Goal: Task Accomplishment & Management: Manage account settings

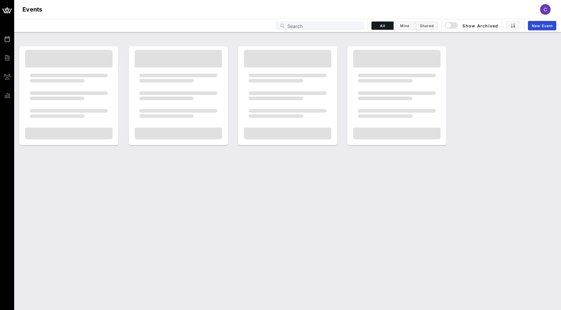
click at [350, 25] on input "Search" at bounding box center [323, 26] width 73 height 8
type input "glaad"
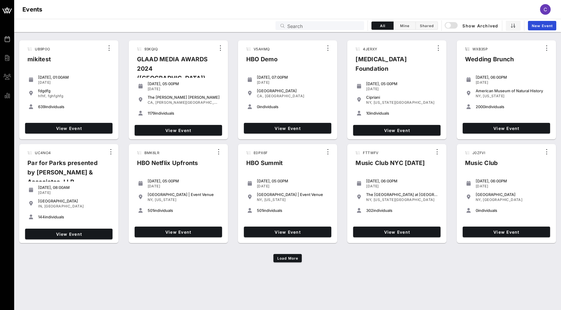
click at [298, 22] on input "Search" at bounding box center [323, 26] width 73 height 8
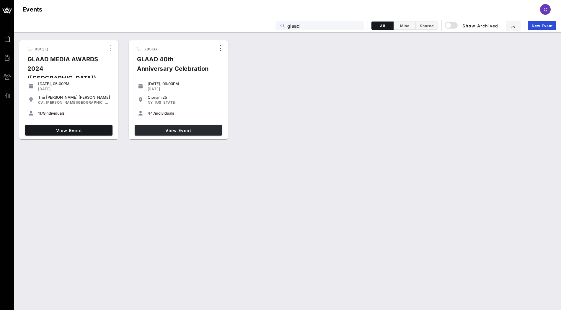
type input "glaad"
click at [168, 133] on link "View Event" at bounding box center [178, 130] width 87 height 11
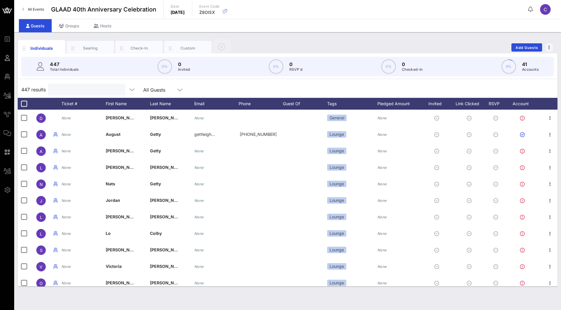
click at [72, 90] on input "text" at bounding box center [86, 90] width 69 height 8
paste input "[PERSON_NAME][EMAIL_ADDRESS][DOMAIN_NAME]"
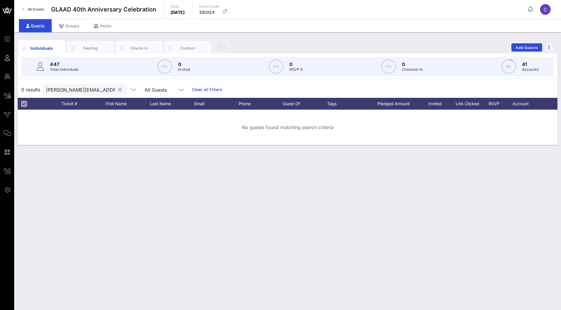
drag, startPoint x: 81, startPoint y: 90, endPoint x: 30, endPoint y: 90, distance: 50.5
click at [30, 90] on div "0 results [PERSON_NAME][EMAIL_ADDRESS][DOMAIN_NAME] All Guests Clear all Filters" at bounding box center [288, 89] width 540 height 17
type input "[PERSON_NAME][EMAIL_ADDRESS][DOMAIN_NAME]"
click at [279, 85] on div "0 results [PERSON_NAME][EMAIL_ADDRESS][DOMAIN_NAME] All Guests Clear all Filters" at bounding box center [288, 89] width 540 height 17
click at [192, 87] on link "Clear all Filters" at bounding box center [207, 89] width 30 height 6
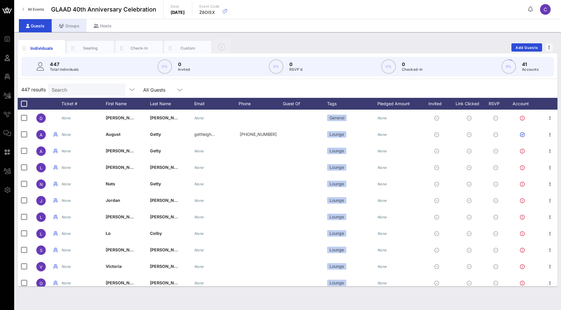
click at [76, 25] on div "Groups" at bounding box center [69, 25] width 35 height 13
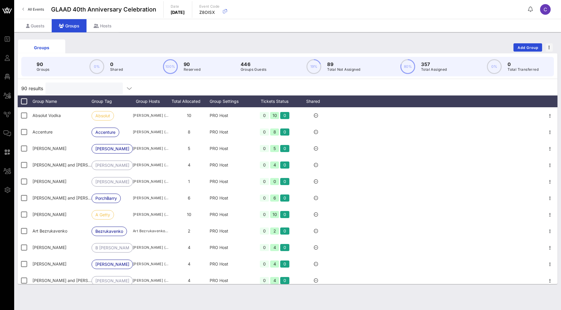
click at [82, 86] on input "text" at bounding box center [83, 89] width 69 height 8
paste input "[PERSON_NAME][EMAIL_ADDRESS][DOMAIN_NAME]"
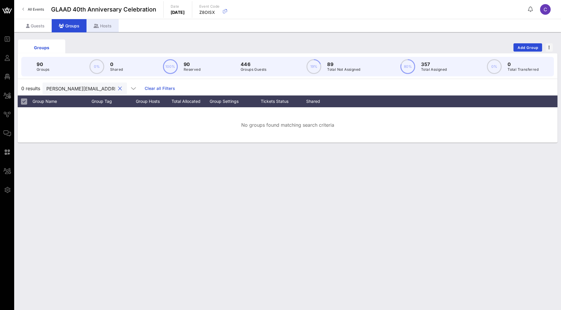
type input "[PERSON_NAME][EMAIL_ADDRESS][DOMAIN_NAME]"
click at [109, 24] on div "Hosts" at bounding box center [102, 25] width 32 height 13
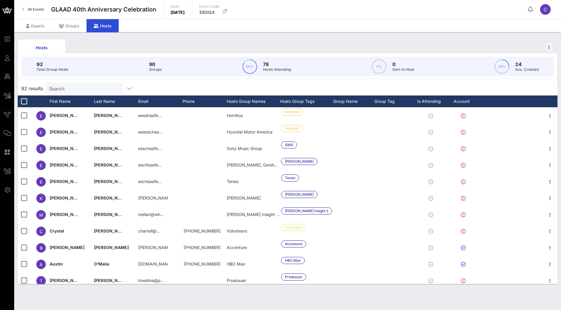
click at [80, 87] on input "Search" at bounding box center [83, 89] width 69 height 8
paste input "[PERSON_NAME][EMAIL_ADDRESS][DOMAIN_NAME]"
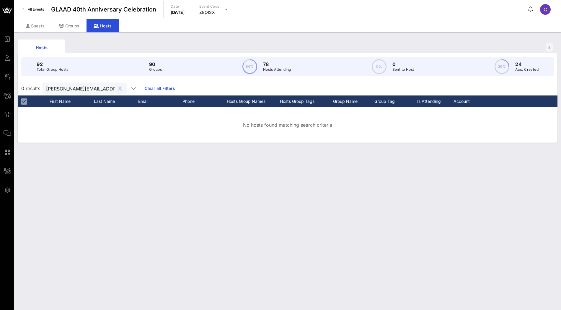
drag, startPoint x: 83, startPoint y: 88, endPoint x: 33, endPoint y: 87, distance: 49.6
click at [33, 87] on div "0 results [PERSON_NAME][EMAIL_ADDRESS][DOMAIN_NAME] Clear all Filters" at bounding box center [288, 88] width 540 height 14
type input "[PERSON_NAME][EMAIL_ADDRESS][DOMAIN_NAME]"
click at [38, 30] on div "Guests" at bounding box center [35, 25] width 33 height 13
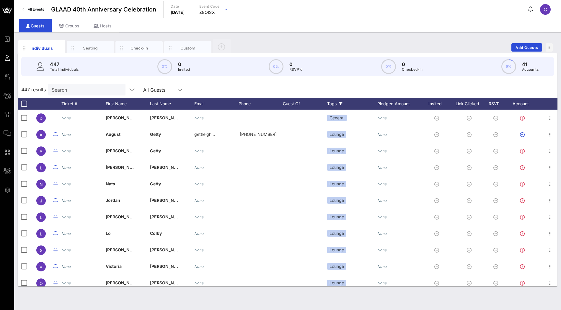
click at [338, 102] on div "Tags" at bounding box center [352, 104] width 50 height 12
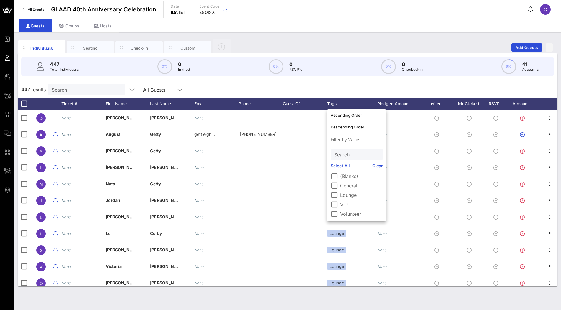
click at [340, 84] on div "447 results Search All Guests" at bounding box center [288, 89] width 540 height 17
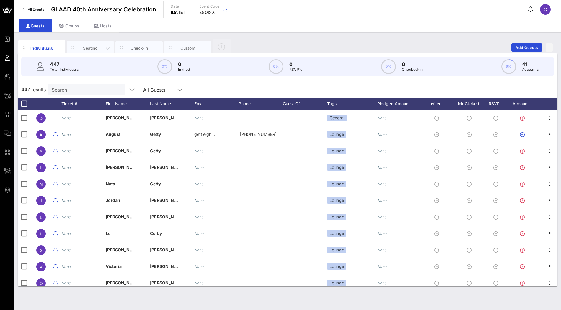
click at [97, 48] on div "Seating" at bounding box center [90, 48] width 26 height 6
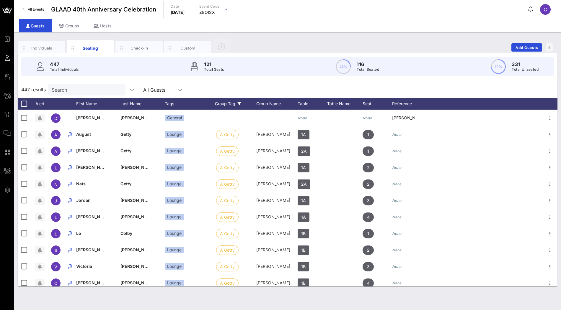
click at [233, 103] on div "Group Tag" at bounding box center [235, 104] width 41 height 12
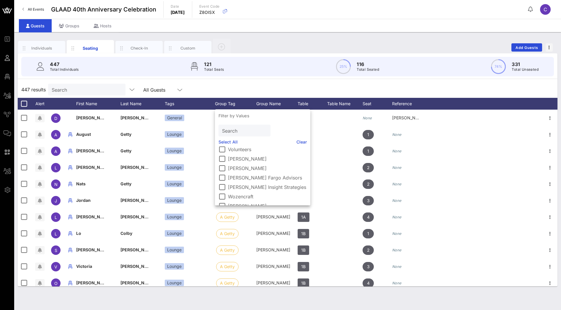
scroll to position [784, 0]
click at [261, 90] on div "447 results Search All Guests" at bounding box center [288, 89] width 540 height 17
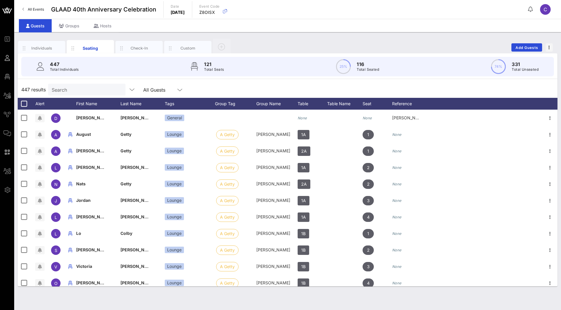
click at [92, 88] on input "Search" at bounding box center [86, 90] width 69 height 8
paste input "[PERSON_NAME][EMAIL_ADDRESS][DOMAIN_NAME]"
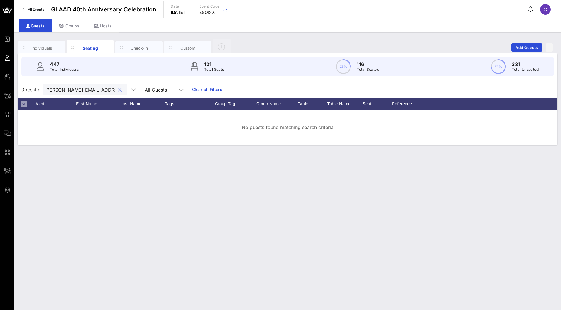
scroll to position [0, 0]
drag, startPoint x: 97, startPoint y: 89, endPoint x: 41, endPoint y: 88, distance: 55.8
click at [41, 88] on div "0 results [PERSON_NAME][EMAIL_ADDRESS][DOMAIN_NAME] All Guests Clear all Filters" at bounding box center [288, 89] width 540 height 17
click at [61, 89] on input "[PERSON_NAME][EMAIL_ADDRESS][DOMAIN_NAME]" at bounding box center [80, 90] width 69 height 8
paste input "[PERSON_NAME]"
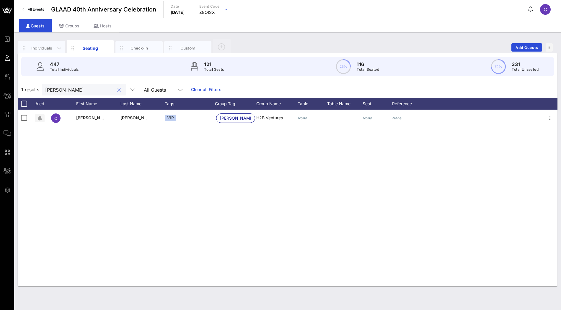
type input "[PERSON_NAME]"
click at [48, 51] on div "Individuals" at bounding box center [41, 48] width 47 height 15
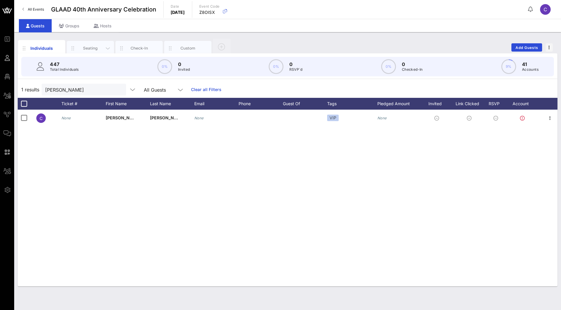
click at [82, 48] on div "Seating" at bounding box center [90, 48] width 26 height 6
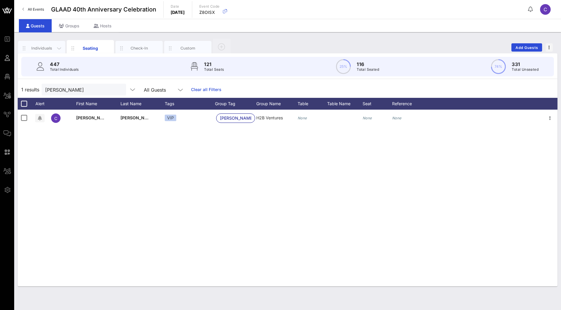
click at [43, 51] on div "Individuals" at bounding box center [41, 48] width 47 height 15
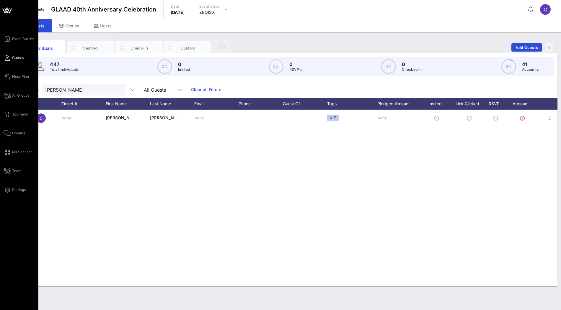
click at [14, 101] on div "Event Builder Guests Floor Plan All Groups Journeys Comms QR Scanner Team Setti…" at bounding box center [21, 114] width 35 height 158
click at [17, 95] on span "All Groups" at bounding box center [20, 95] width 17 height 5
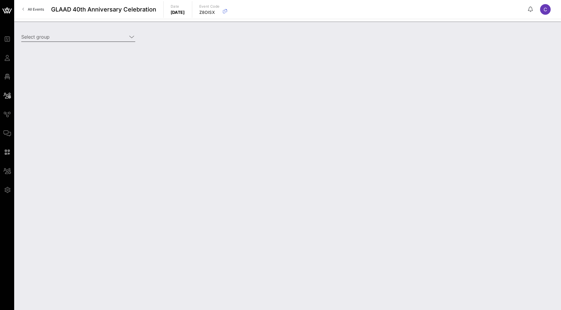
click at [66, 37] on input "Select group" at bounding box center [74, 36] width 106 height 9
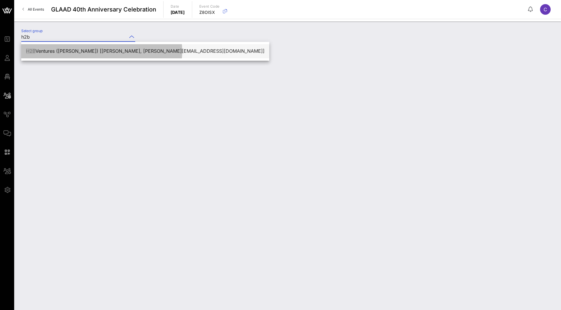
click at [55, 47] on div "H2B Ventures ([PERSON_NAME]) [[PERSON_NAME], [PERSON_NAME][EMAIL_ADDRESS][DOMAI…" at bounding box center [145, 51] width 238 height 13
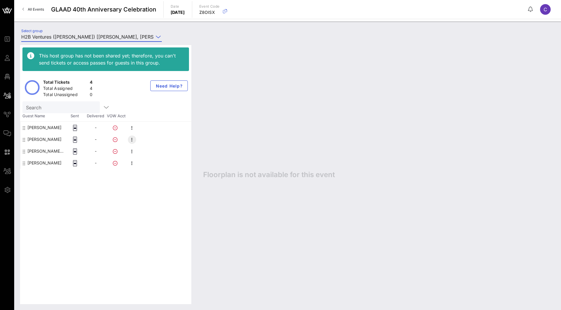
type input "H2B Ventures ([PERSON_NAME]) [[PERSON_NAME], [PERSON_NAME][EMAIL_ADDRESS][DOMAI…"
click at [132, 142] on icon "button" at bounding box center [131, 139] width 7 height 7
click at [144, 143] on div "Edit" at bounding box center [162, 141] width 45 height 5
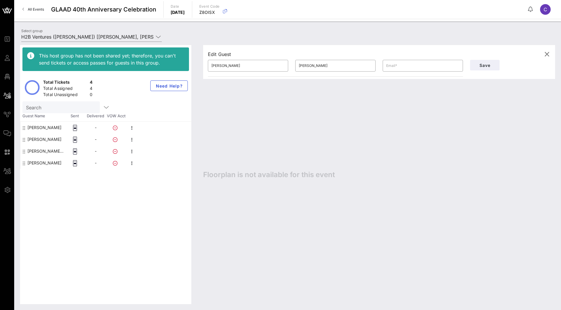
click at [44, 128] on div "[PERSON_NAME]" at bounding box center [44, 128] width 34 height 12
type input "[PERSON_NAME]"
type input "[PERSON_NAME][EMAIL_ADDRESS][DOMAIN_NAME]"
click at [41, 140] on div "[PERSON_NAME]" at bounding box center [44, 140] width 34 height 12
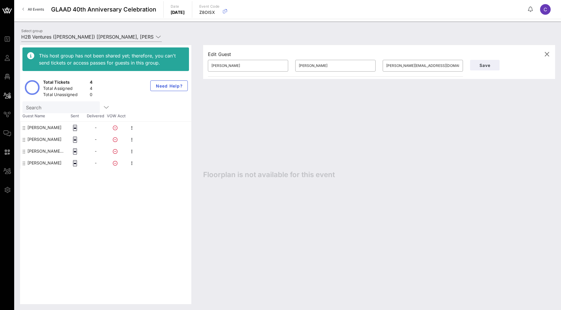
type input "[PERSON_NAME]"
click at [41, 148] on div "[PERSON_NAME] [PERSON_NAME]" at bounding box center [45, 152] width 37 height 12
type input "[PERSON_NAME] [PERSON_NAME]"
type input "[PERSON_NAME]"
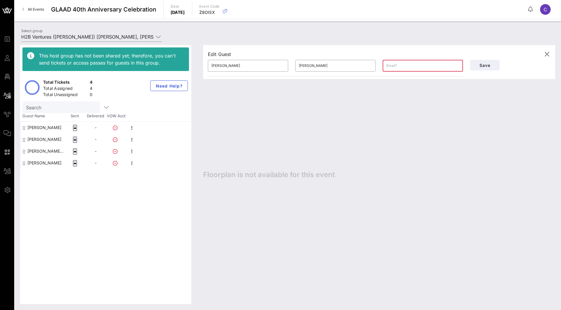
type input "[EMAIL_ADDRESS][DOMAIN_NAME]"
click at [43, 139] on div "[PERSON_NAME]" at bounding box center [44, 140] width 34 height 12
type input "[PERSON_NAME]"
click at [403, 67] on input "text" at bounding box center [422, 65] width 73 height 9
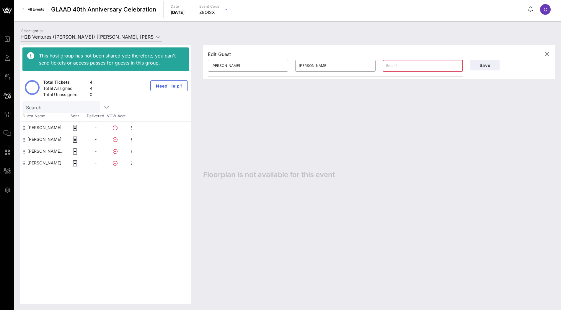
paste input "[PERSON_NAME][EMAIL_ADDRESS][DOMAIN_NAME]"
type input "[PERSON_NAME][EMAIL_ADDRESS][DOMAIN_NAME]"
click at [484, 69] on button "Save" at bounding box center [485, 65] width 30 height 11
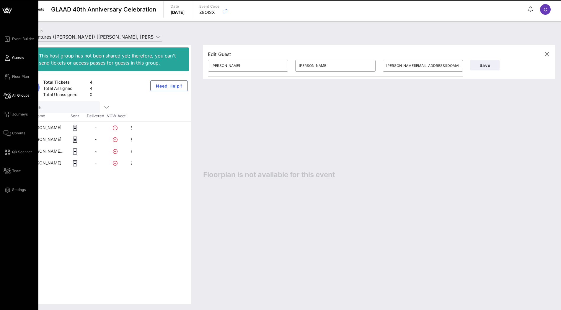
click at [13, 61] on link "Guests" at bounding box center [14, 57] width 20 height 7
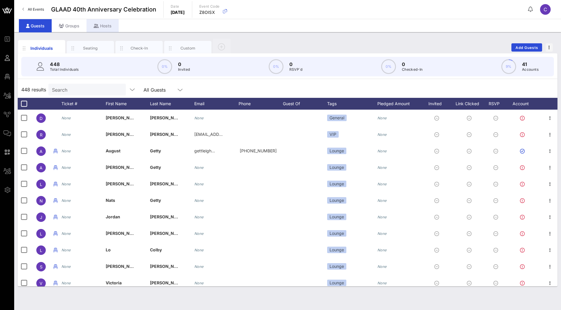
click at [111, 29] on div "Hosts" at bounding box center [102, 25] width 32 height 13
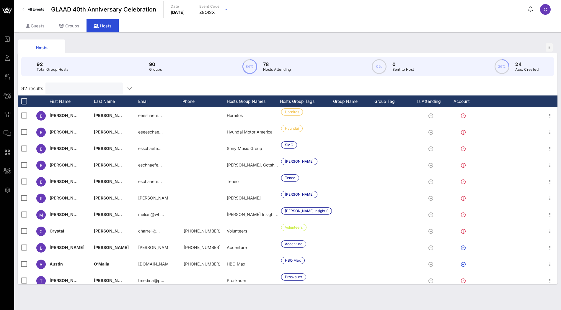
click at [97, 89] on input "text" at bounding box center [83, 89] width 69 height 8
paste input "[PERSON_NAME][EMAIL_ADDRESS][DOMAIN_NAME]"
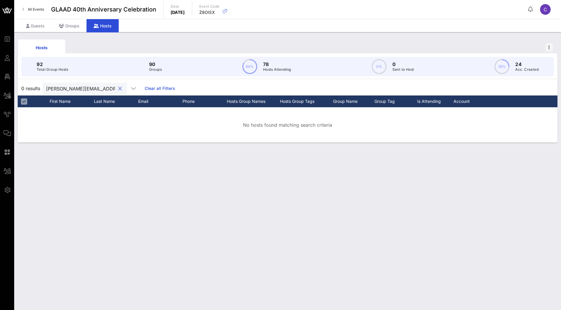
scroll to position [0, 1]
drag, startPoint x: 101, startPoint y: 88, endPoint x: 31, endPoint y: 87, distance: 70.0
click at [31, 87] on div "0 results [PERSON_NAME][EMAIL_ADDRESS][DOMAIN_NAME] Clear all Filters" at bounding box center [288, 88] width 540 height 14
drag, startPoint x: 63, startPoint y: 89, endPoint x: 32, endPoint y: 88, distance: 31.3
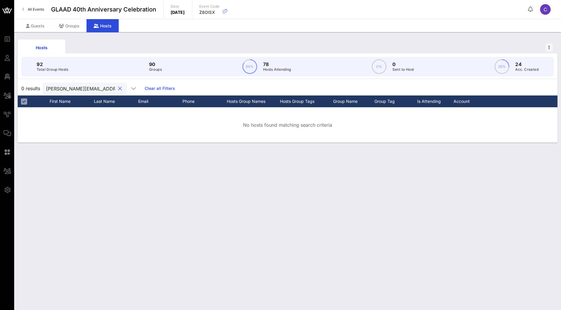
click at [32, 88] on div "0 results [PERSON_NAME][EMAIL_ADDRESS][DOMAIN_NAME] Clear all Filters" at bounding box center [288, 88] width 540 height 14
click at [74, 88] on input "[PERSON_NAME][EMAIL_ADDRESS][DOMAIN_NAME]" at bounding box center [80, 89] width 69 height 8
type input "[PERSON_NAME][EMAIL_ADDRESS][DOMAIN_NAME]"
click at [228, 14] on icon "button" at bounding box center [224, 11] width 7 height 7
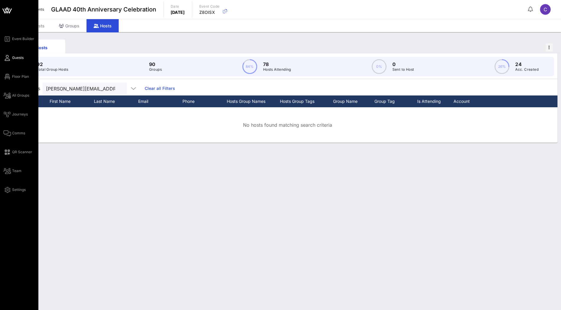
click at [12, 59] on link "Guests" at bounding box center [14, 57] width 20 height 7
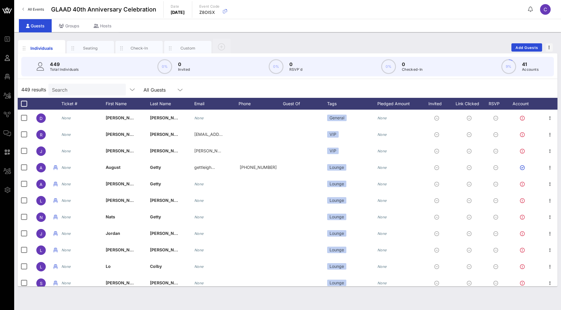
click at [67, 92] on input "Search" at bounding box center [86, 90] width 69 height 8
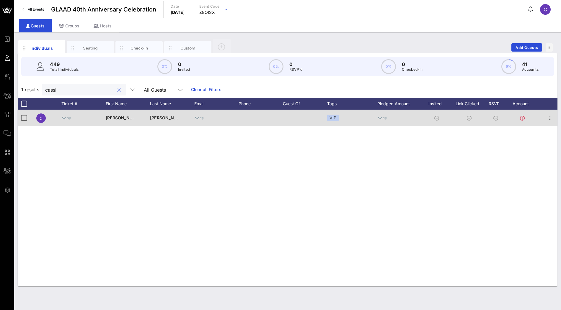
type input "cassi"
drag, startPoint x: 175, startPoint y: 119, endPoint x: 104, endPoint y: 118, distance: 71.7
click at [104, 118] on div "C None [PERSON_NAME] None VIP None" at bounding box center [288, 118] width 540 height 17
copy div "[PERSON_NAME]"
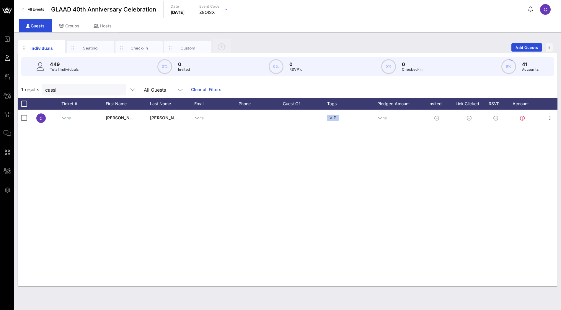
click at [197, 133] on div "C None [PERSON_NAME] None VIP None" at bounding box center [288, 198] width 540 height 177
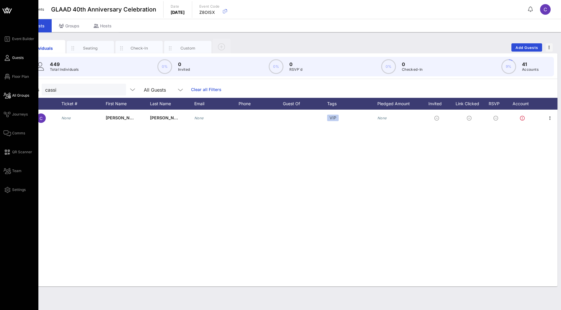
click at [17, 94] on span "All Groups" at bounding box center [20, 95] width 17 height 5
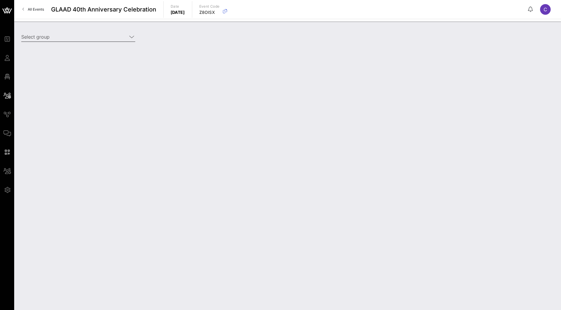
click at [95, 40] on input "Select group" at bounding box center [74, 36] width 106 height 9
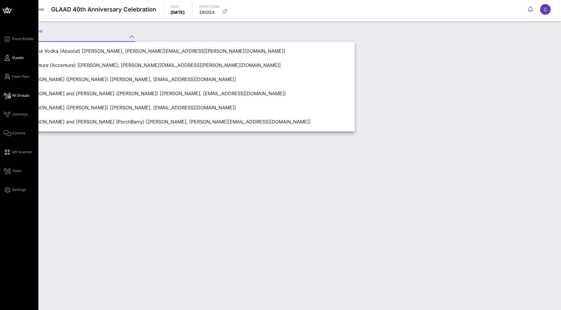
click at [8, 58] on icon at bounding box center [7, 58] width 7 height 1
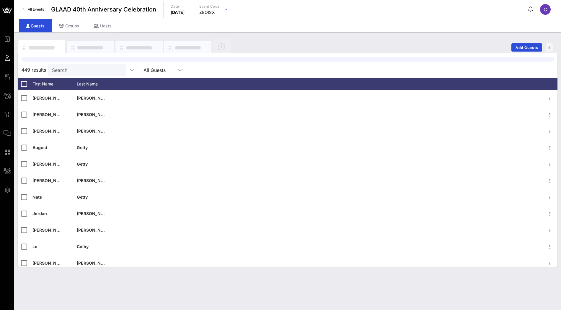
click at [62, 68] on div "449 results Search All Guests First Name Last Name [PERSON_NAME] [PERSON_NAME] …" at bounding box center [288, 160] width 540 height 214
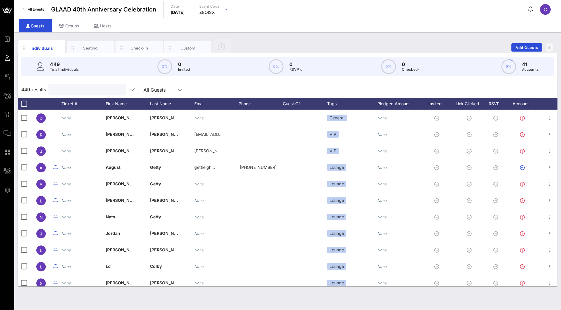
paste input "Cassidy Jorgensen - [EMAIL_ADDRESS][DOMAIN_NAME]"
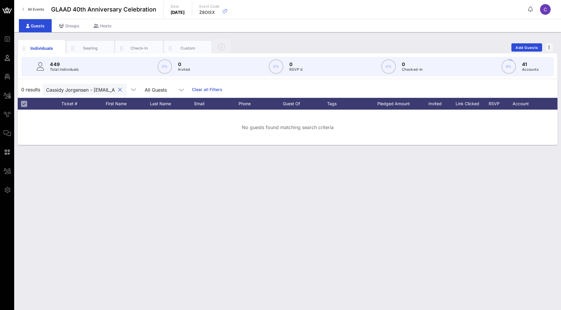
drag, startPoint x: 89, startPoint y: 91, endPoint x: 94, endPoint y: 89, distance: 4.8
click at [94, 89] on input "Cassidy Jorgensen - [EMAIL_ADDRESS][DOMAIN_NAME]" at bounding box center [80, 90] width 69 height 8
drag, startPoint x: 95, startPoint y: 89, endPoint x: 34, endPoint y: 89, distance: 61.1
click at [34, 89] on div "0 results Cassidy Jorgensen - [EMAIL_ADDRESS][DOMAIN_NAME] All Guests Clear all…" at bounding box center [288, 89] width 540 height 17
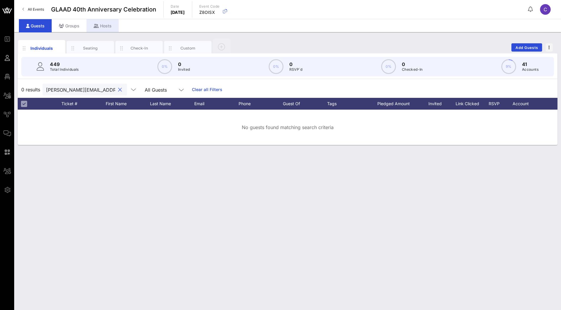
type input "[PERSON_NAME][EMAIL_ADDRESS][DOMAIN_NAME]"
click at [104, 30] on div "Hosts" at bounding box center [102, 25] width 32 height 13
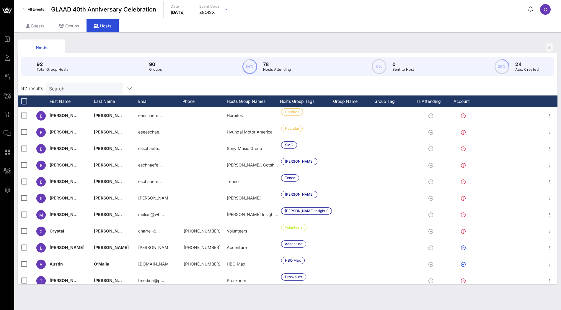
click at [94, 85] on input "Search" at bounding box center [83, 89] width 69 height 8
paste input "[PERSON_NAME][EMAIL_ADDRESS][DOMAIN_NAME]"
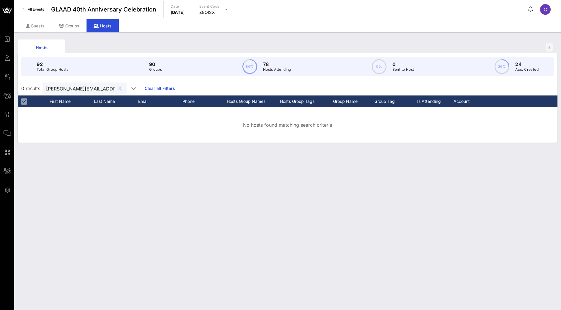
drag, startPoint x: 96, startPoint y: 89, endPoint x: 38, endPoint y: 88, distance: 57.8
click at [38, 88] on div "0 results [PERSON_NAME][EMAIL_ADDRESS][DOMAIN_NAME] Clear all Filters" at bounding box center [288, 88] width 540 height 14
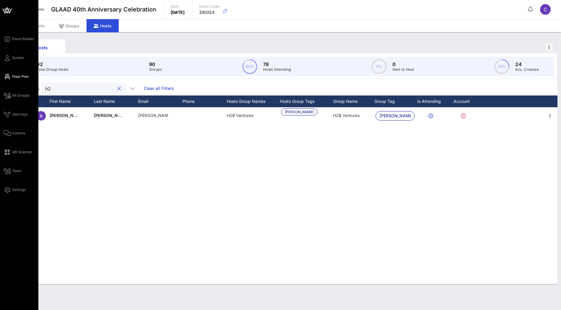
type input "h2"
click at [21, 76] on span "Floor Plan" at bounding box center [20, 76] width 17 height 5
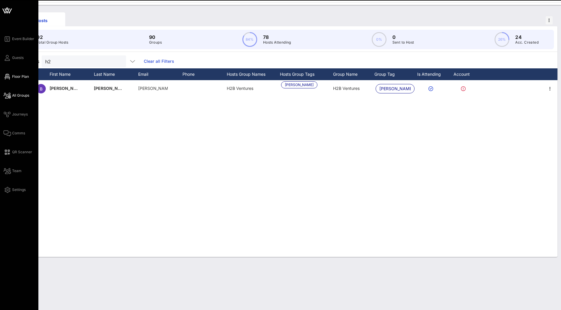
click at [16, 95] on span "All Groups" at bounding box center [20, 95] width 17 height 5
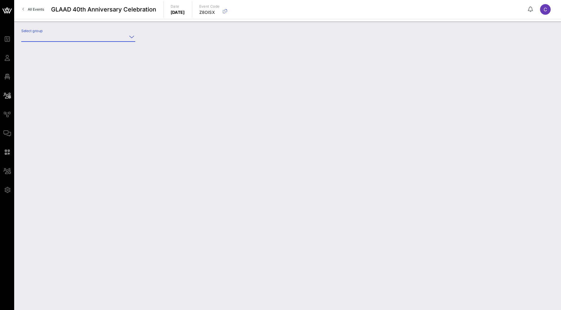
click at [88, 40] on input "Select group" at bounding box center [74, 36] width 106 height 9
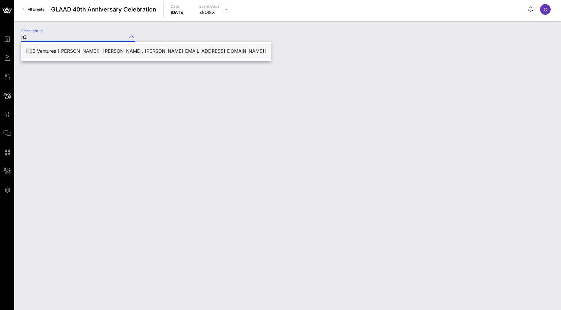
click at [69, 50] on div "H2 B Ventures ([PERSON_NAME]) [[PERSON_NAME], [PERSON_NAME][EMAIL_ADDRESS][DOMA…" at bounding box center [146, 51] width 240 height 6
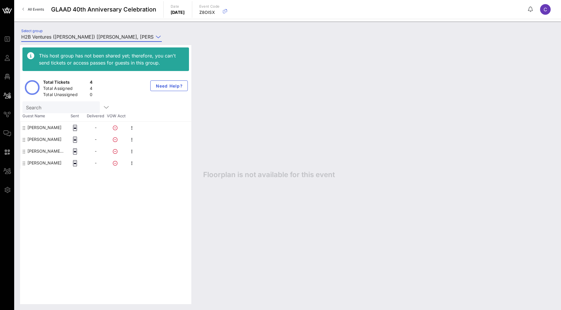
type input "H2B Ventures ([PERSON_NAME]) [[PERSON_NAME], [PERSON_NAME][EMAIL_ADDRESS][DOMAI…"
click at [53, 140] on div "[PERSON_NAME]" at bounding box center [44, 140] width 34 height 12
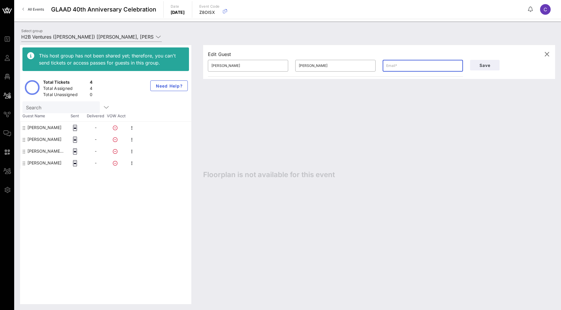
click at [405, 65] on input "text" at bounding box center [422, 65] width 73 height 9
paste input "[PERSON_NAME][EMAIL_ADDRESS][DOMAIN_NAME]"
type input "[PERSON_NAME][EMAIL_ADDRESS][DOMAIN_NAME]"
click at [482, 67] on span "Save" at bounding box center [485, 65] width 20 height 5
